Goal: Use online tool/utility

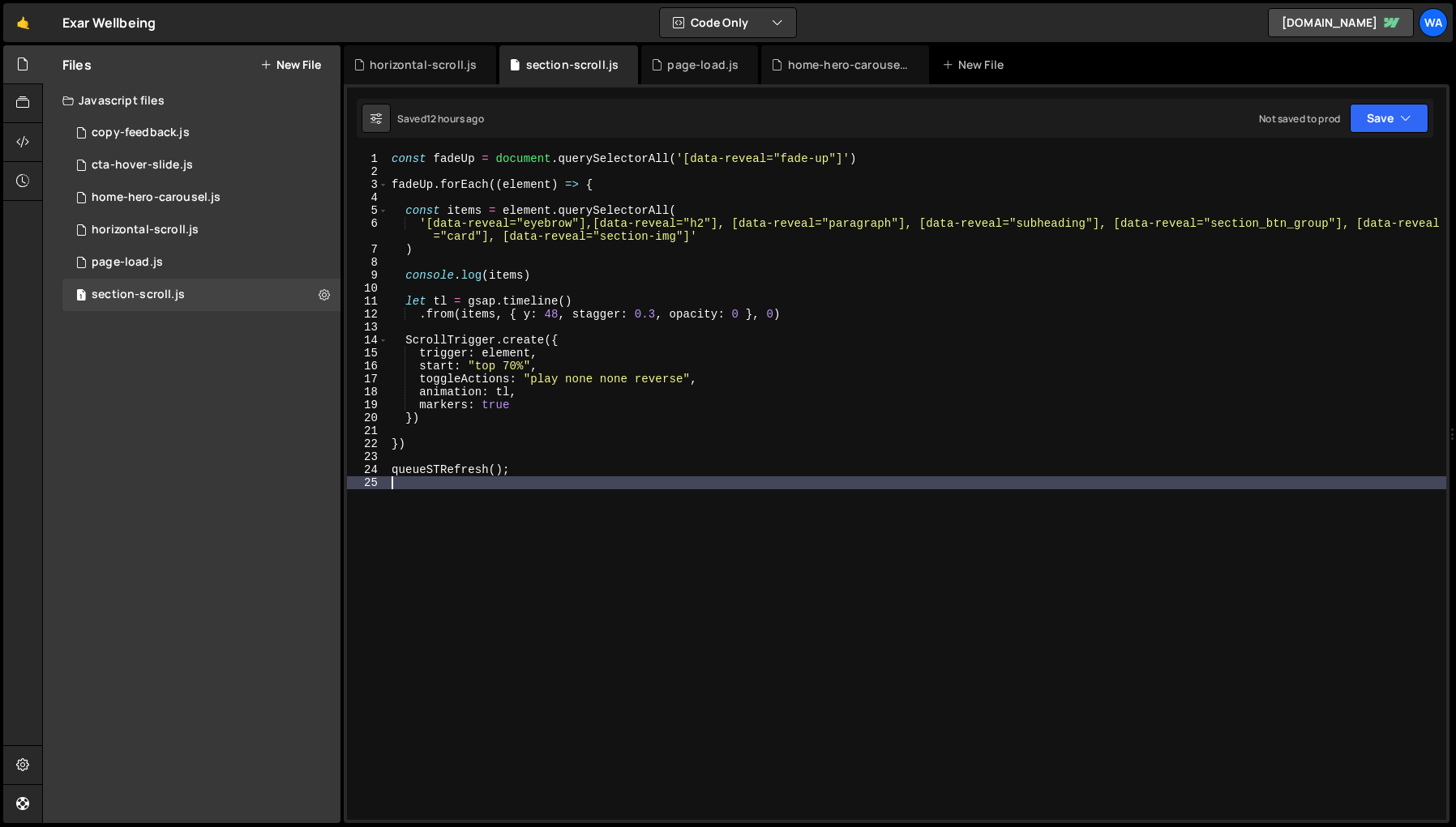
click at [1268, 226] on div "const fadeUp = document . querySelectorAll ( '[data-reveal="fade-up"]' ) fadeUp…" at bounding box center [917, 500] width 1058 height 694
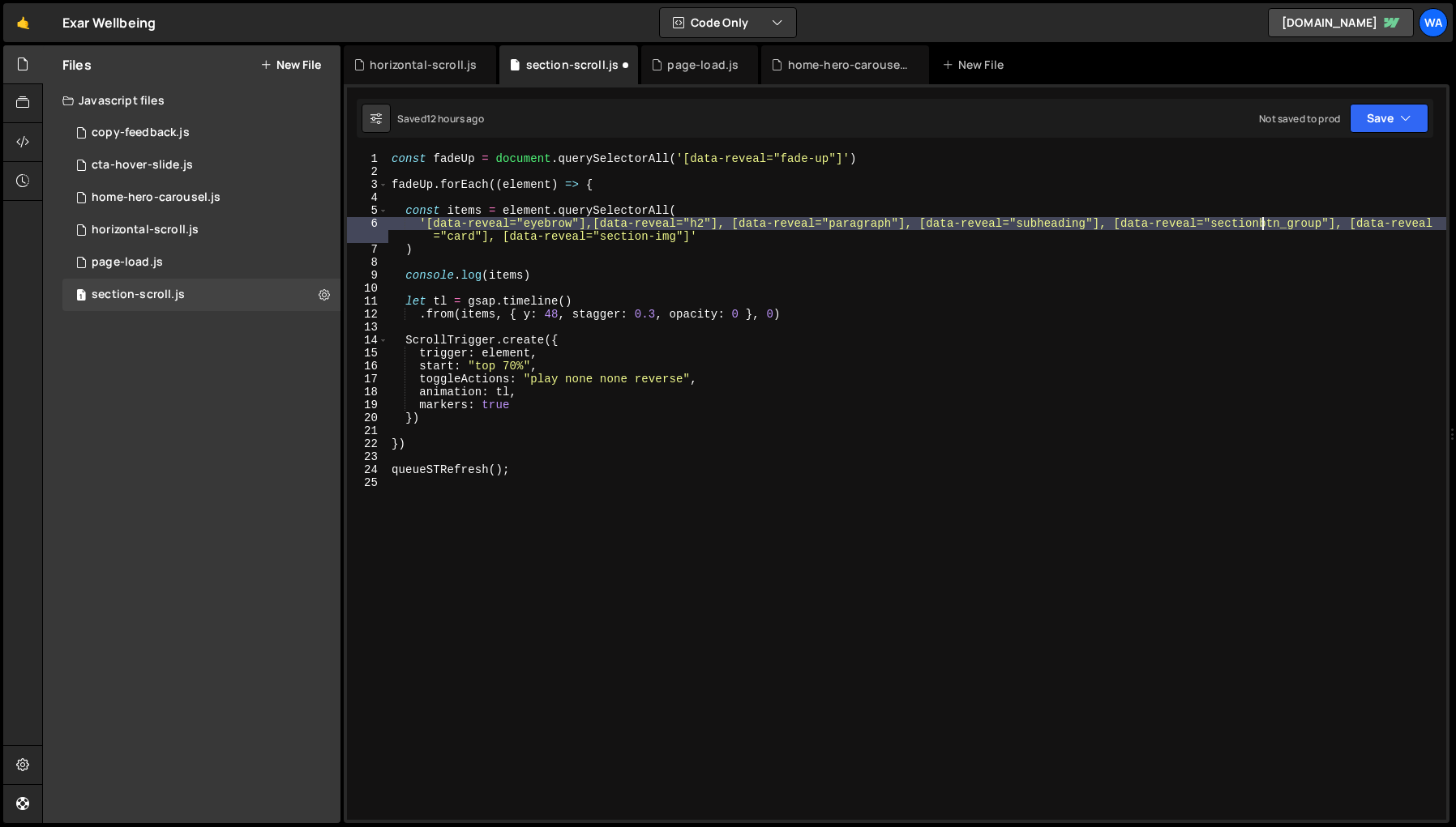
scroll to position [0, 61]
click at [1297, 227] on div "const fadeUp = document . querySelectorAll ( '[data-reveal="fade-up"]' ) fadeUp…" at bounding box center [917, 500] width 1058 height 694
type textarea "'[data-reveal="eyebrow"],[data-reveal="h2"], [data-reveal="paragraph"], [data-r…"
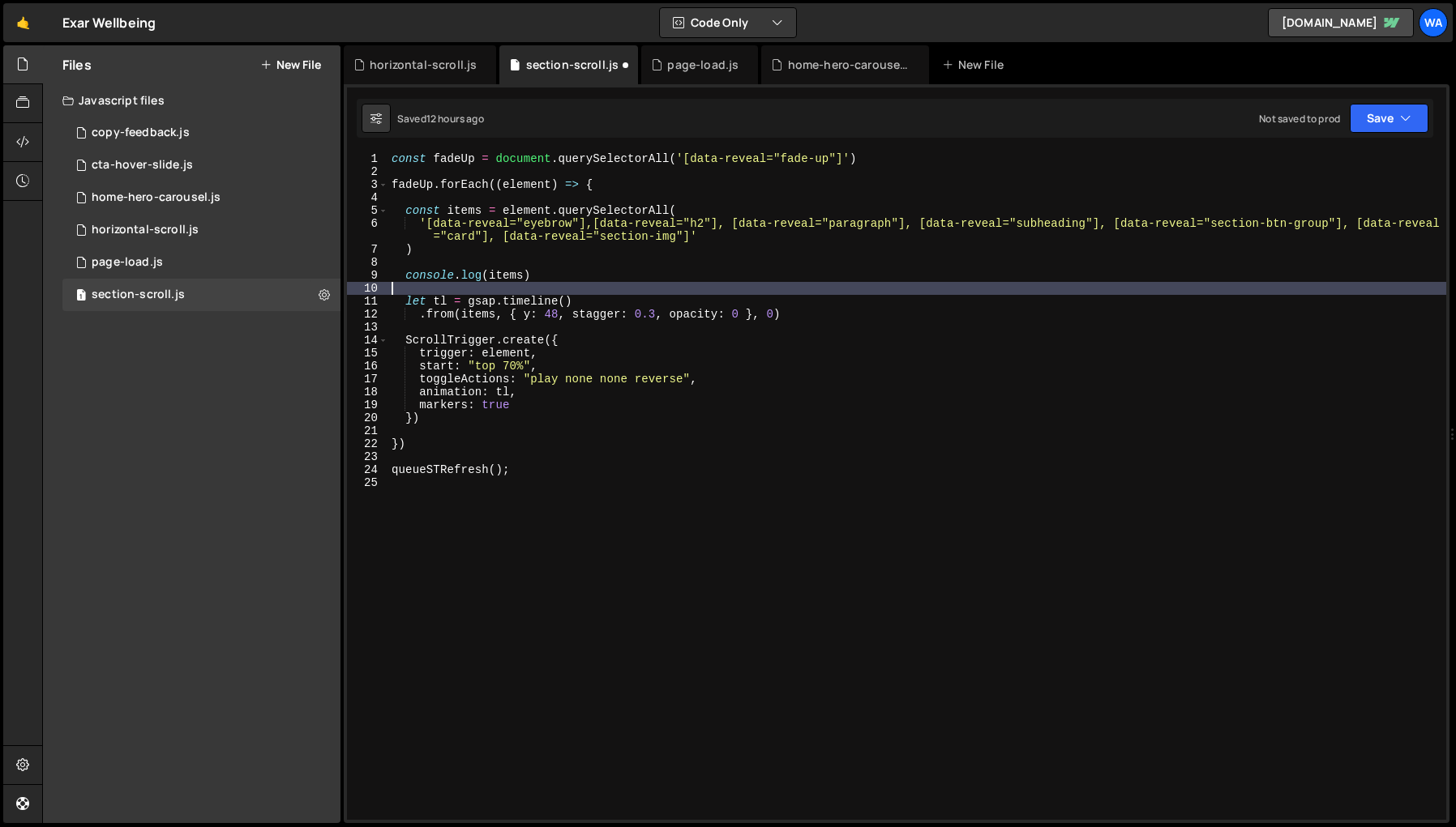
click at [1307, 287] on div "const fadeUp = document . querySelectorAll ( '[data-reveal="fade-up"]' ) fadeUp…" at bounding box center [917, 500] width 1058 height 694
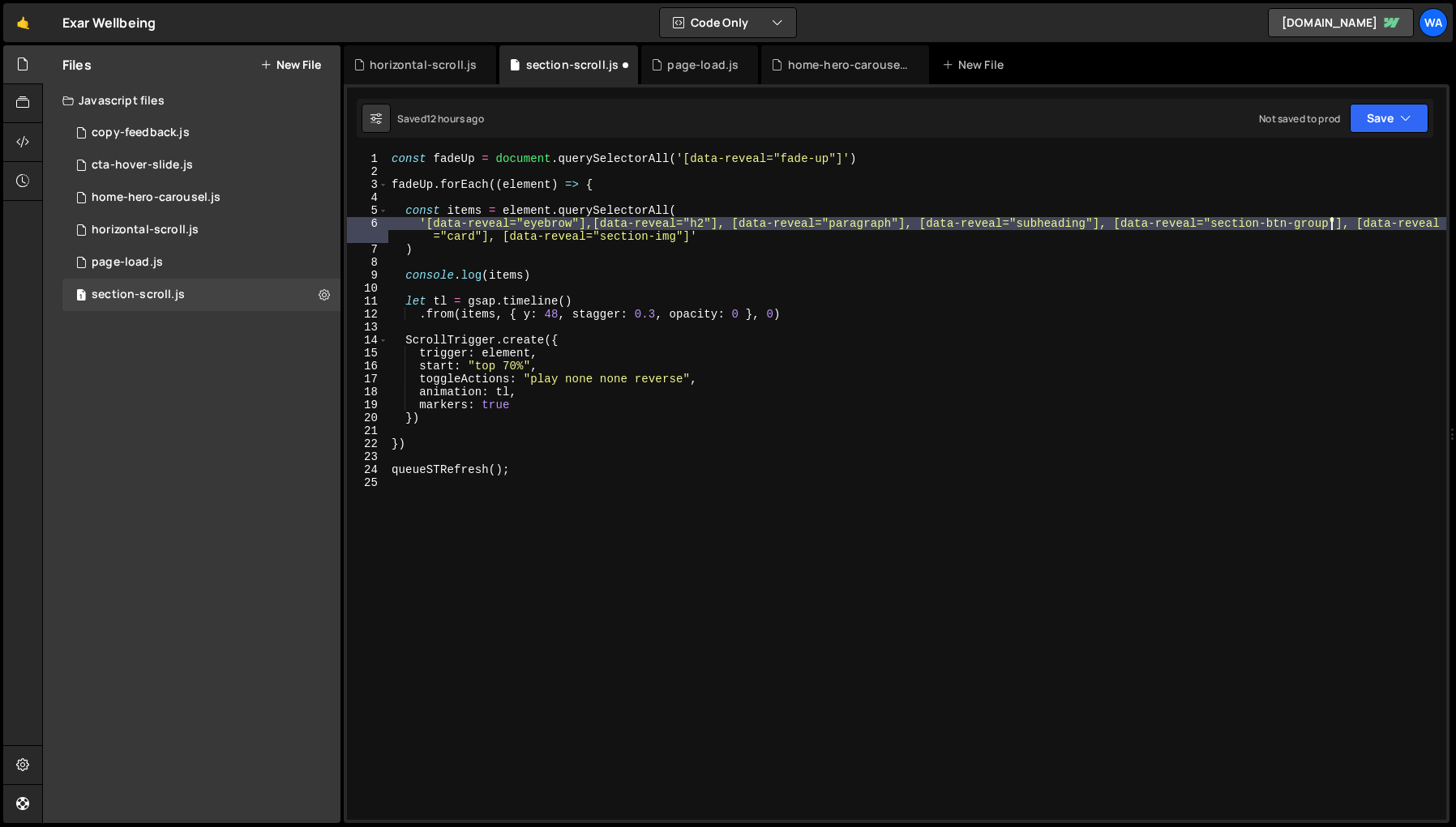
click at [1329, 226] on div "const fadeUp = document . querySelectorAll ( '[data-reveal="fade-up"]' ) fadeUp…" at bounding box center [917, 500] width 1058 height 694
type textarea "'[data-reveal="eyebrow"],[data-reveal="h2"], [data-reveal="paragraph"], [data-r…"
click at [1279, 226] on div "const fadeUp = document . querySelectorAll ( '[data-reveal="fade-up"]' ) fadeUp…" at bounding box center [917, 500] width 1058 height 694
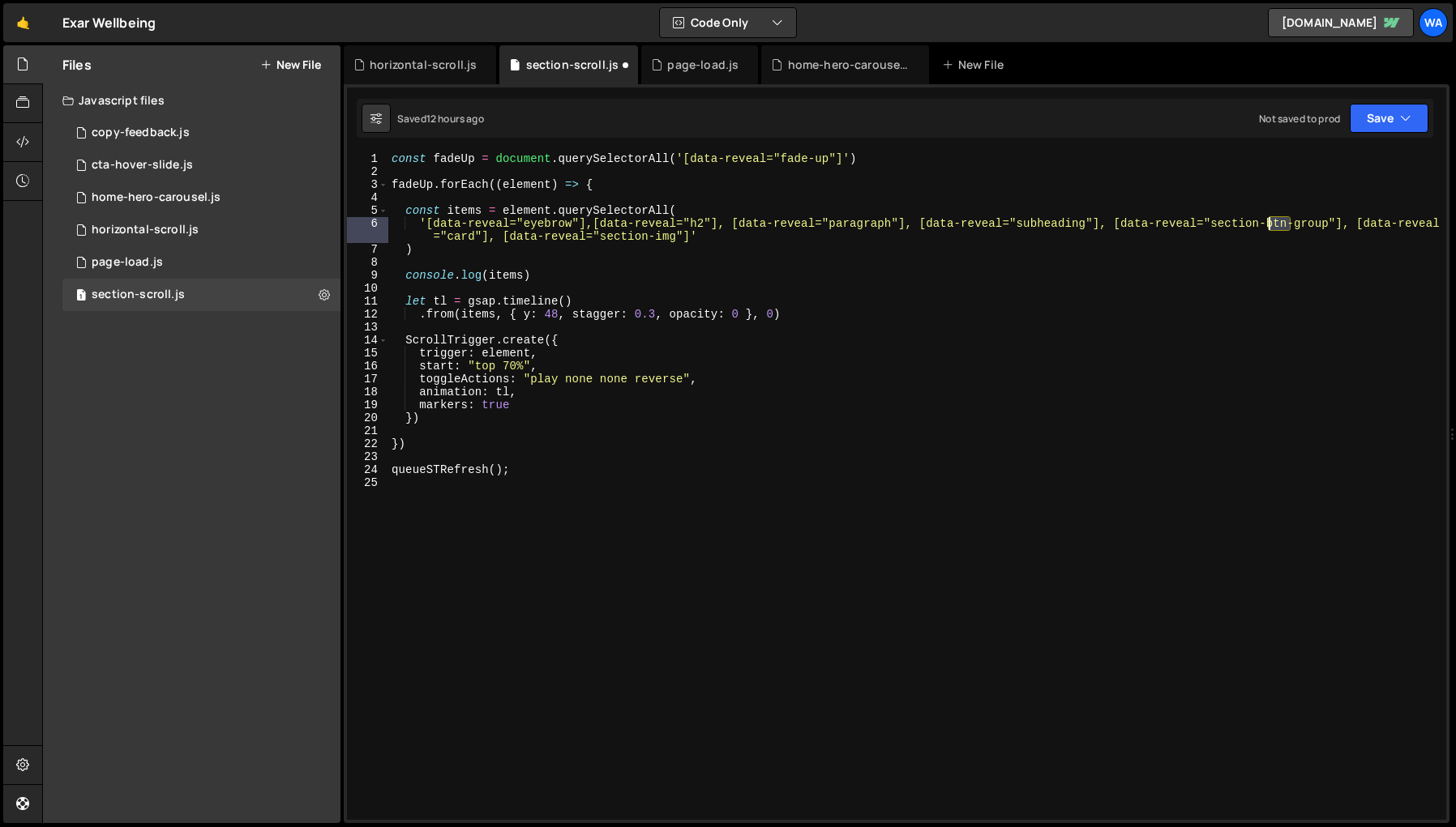
click at [1279, 226] on div "const fadeUp = document . querySelectorAll ( '[data-reveal="fade-up"]' ) fadeUp…" at bounding box center [917, 500] width 1058 height 694
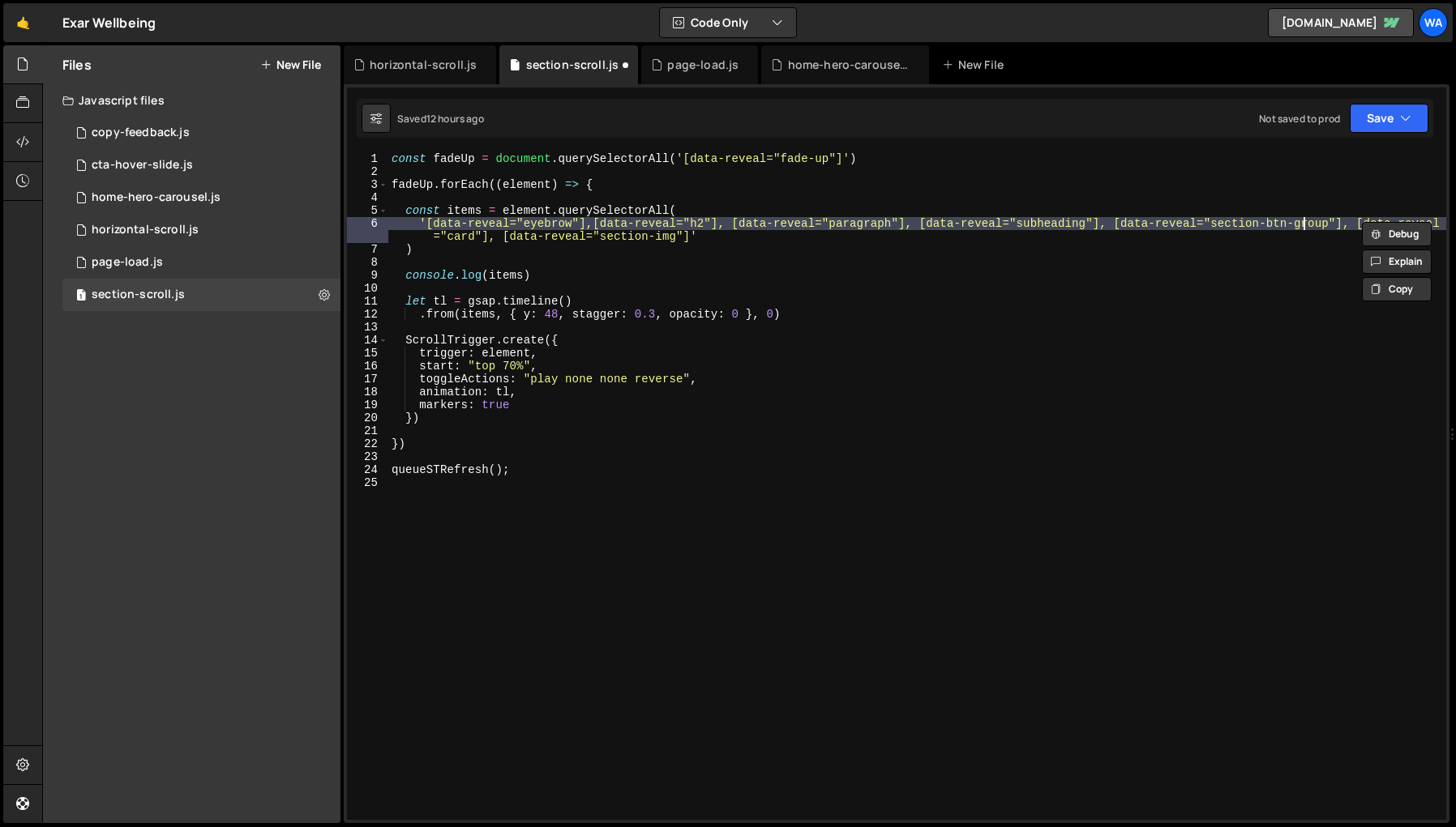
click at [1302, 226] on div "const fadeUp = document . querySelectorAll ( '[data-reveal="fade-up"]' ) fadeUp…" at bounding box center [917, 500] width 1058 height 694
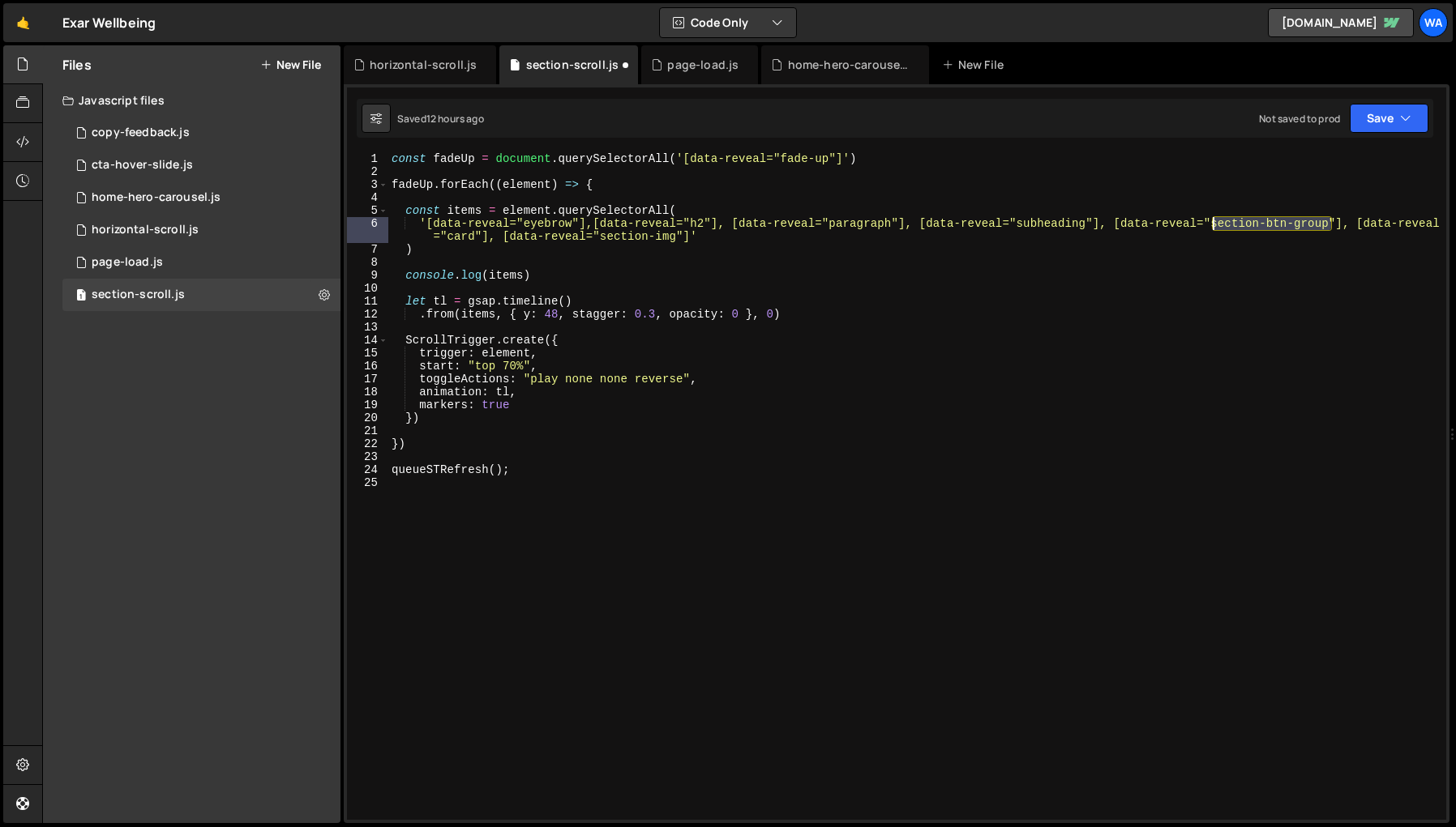
drag, startPoint x: 1332, startPoint y: 226, endPoint x: 1215, endPoint y: 228, distance: 117.0
click at [1215, 228] on div "const fadeUp = document . querySelectorAll ( '[data-reveal="fade-up"]' ) fadeUp…" at bounding box center [917, 500] width 1058 height 694
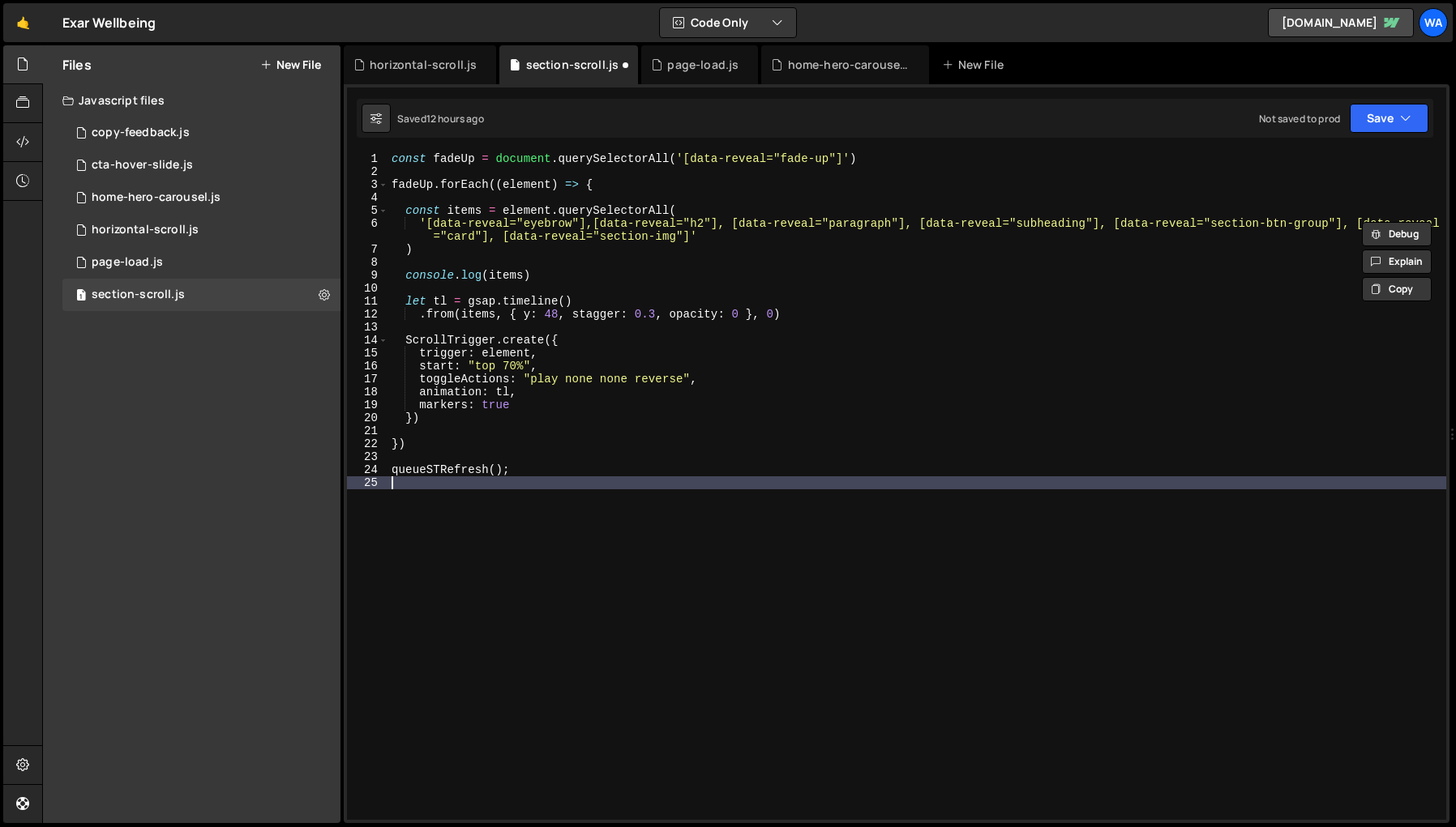
click at [910, 582] on div "const fadeUp = document . querySelectorAll ( '[data-reveal="fade-up"]' ) fadeUp…" at bounding box center [917, 500] width 1058 height 694
click at [610, 243] on div "const fadeUp = document . querySelectorAll ( '[data-reveal="fade-up"]' ) fadeUp…" at bounding box center [917, 500] width 1058 height 694
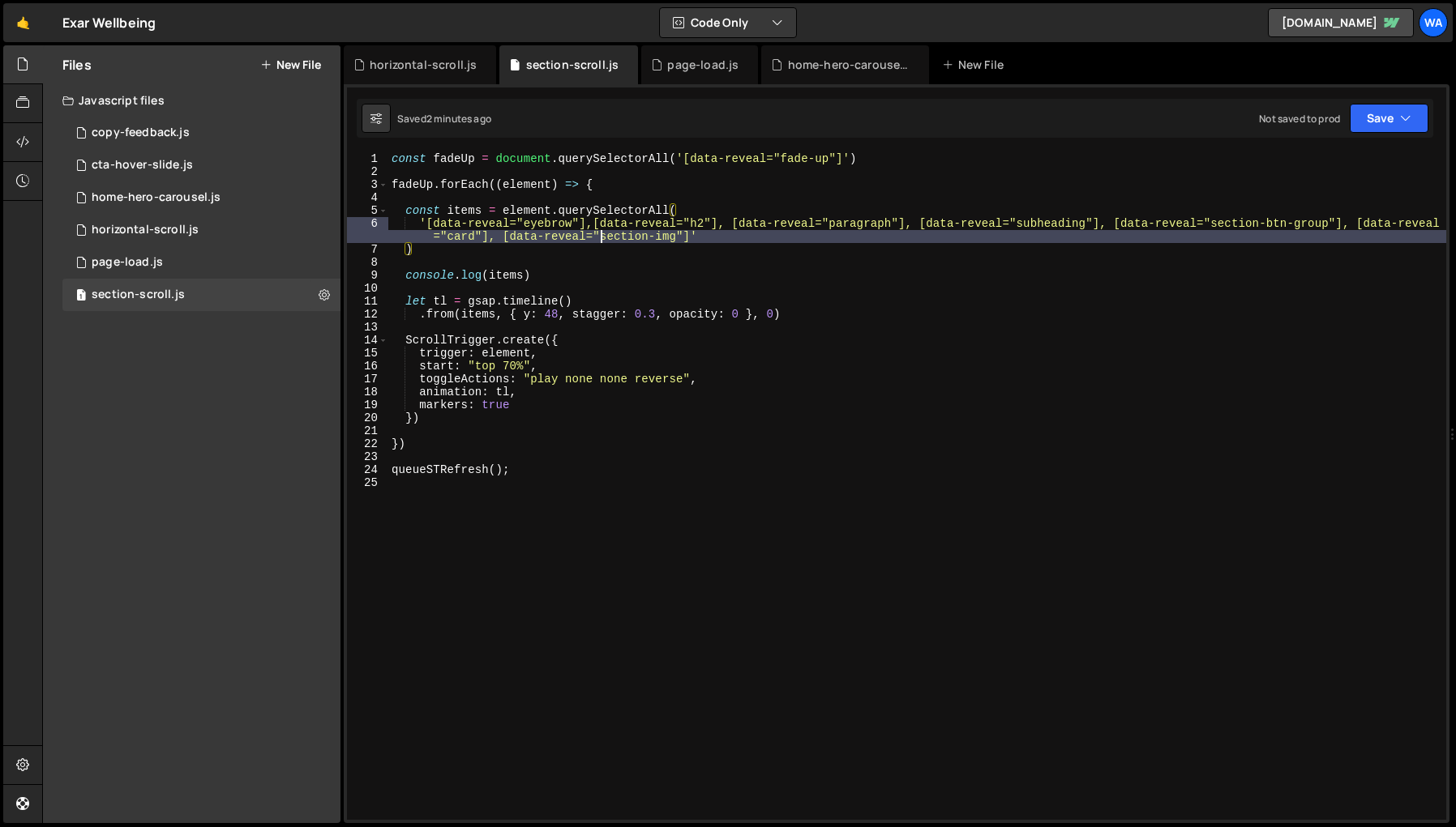
click at [603, 239] on div "const fadeUp = document . querySelectorAll ( '[data-reveal="fade-up"]' ) fadeUp…" at bounding box center [917, 500] width 1058 height 694
type textarea "'[data-reveal="eyebrow"],[data-reveal="h2"], [data-reveal="paragraph"], [data-r…"
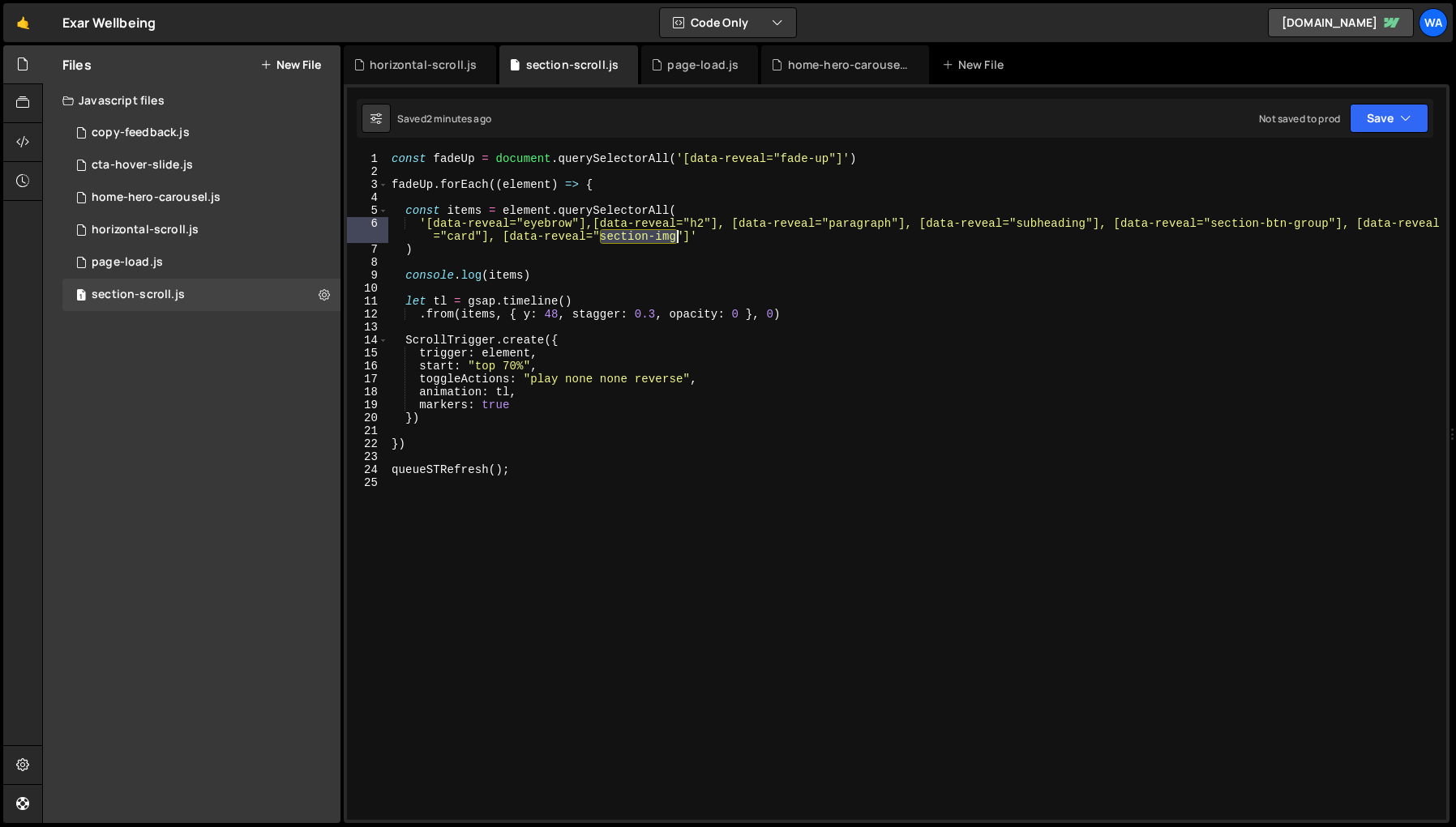
drag, startPoint x: 601, startPoint y: 240, endPoint x: 676, endPoint y: 240, distance: 75.0
click at [676, 240] on div "const fadeUp = document . querySelectorAll ( '[data-reveal="fade-up"]' ) fadeUp…" at bounding box center [917, 500] width 1058 height 694
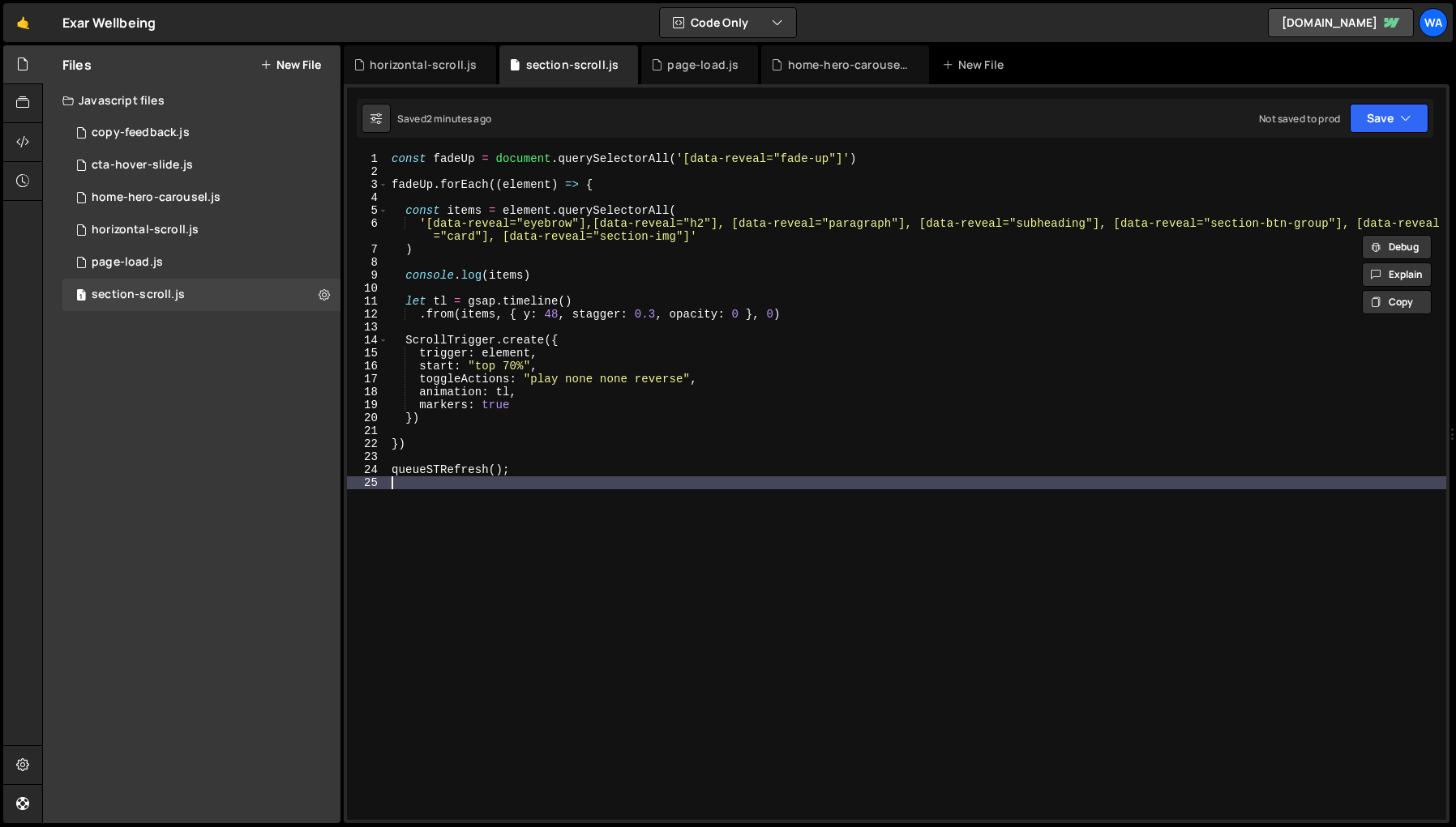
click at [813, 547] on div "const fadeUp = document . querySelectorAll ( '[data-reveal="fade-up"]' ) fadeUp…" at bounding box center [917, 500] width 1058 height 694
